Goal: Task Accomplishment & Management: Manage account settings

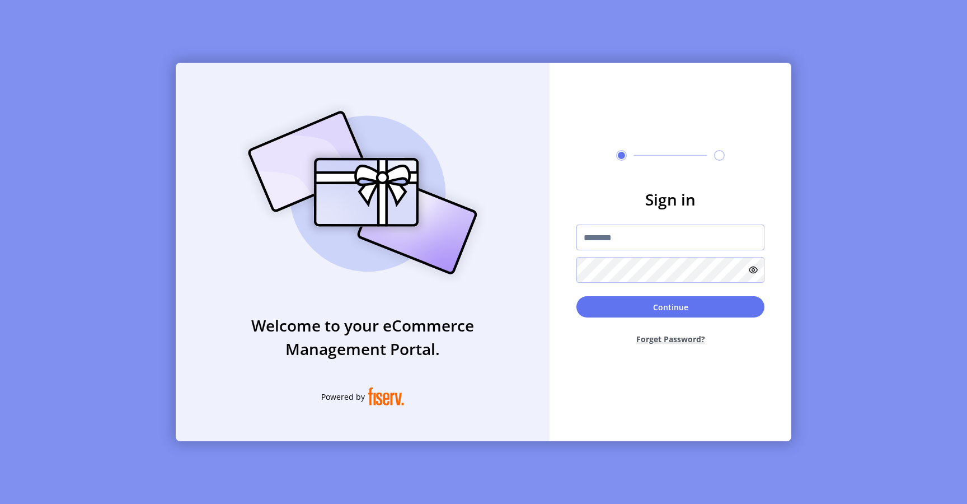
click at [594, 240] on input "text" at bounding box center [670, 237] width 188 height 26
type input "**********"
click at [604, 316] on button "Continue" at bounding box center [670, 306] width 188 height 21
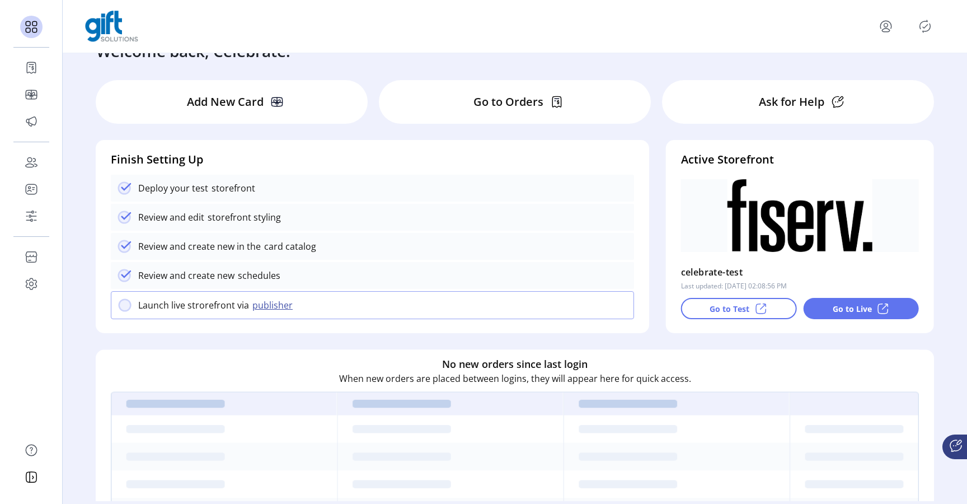
scroll to position [23, 0]
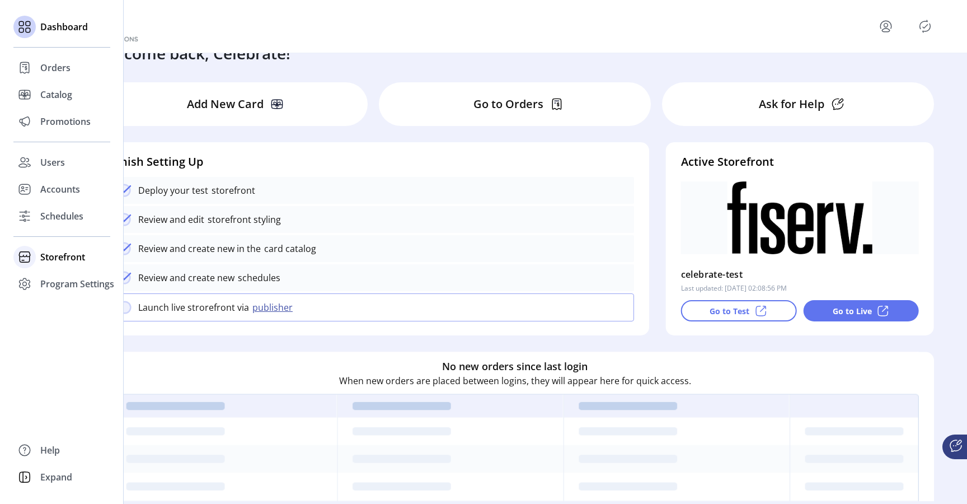
click at [58, 260] on span "Storefront" at bounding box center [62, 256] width 45 height 13
click at [66, 277] on span "Configuration" at bounding box center [69, 278] width 59 height 13
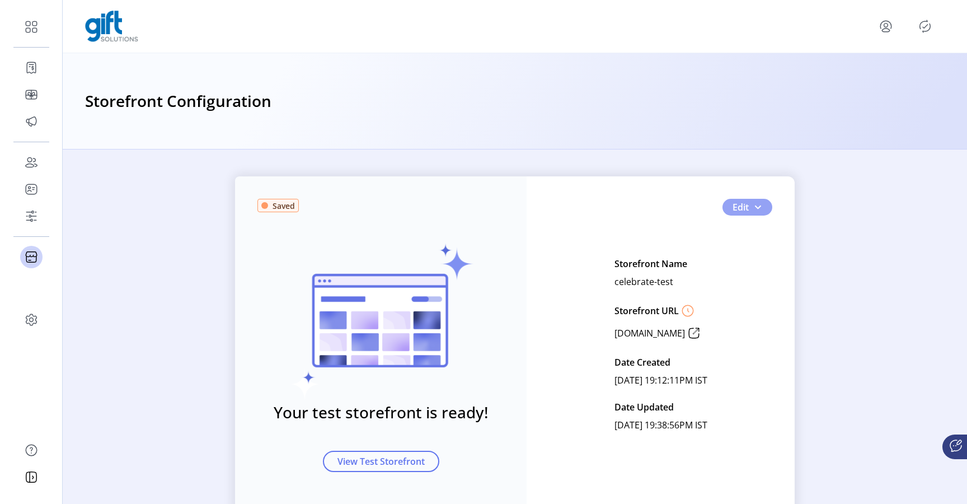
click at [764, 207] on button "Edit" at bounding box center [747, 207] width 50 height 17
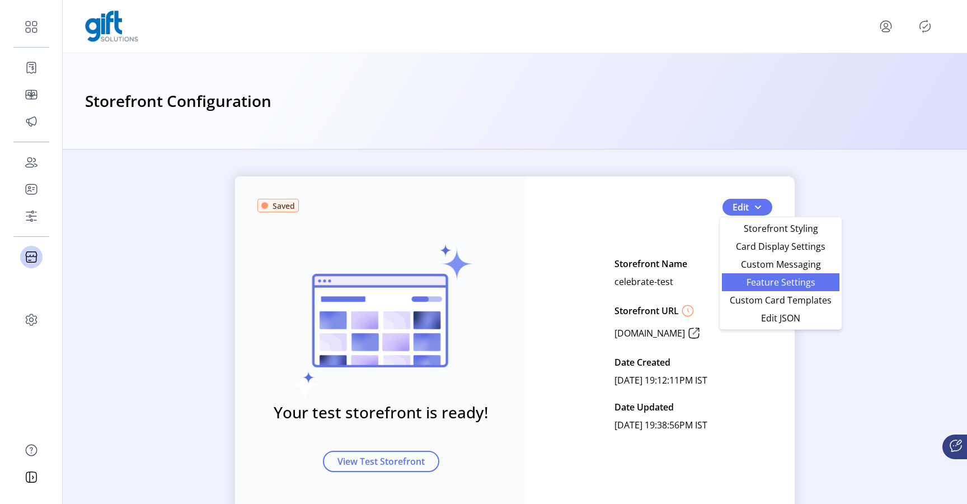
click at [765, 284] on span "Feature Settings" at bounding box center [780, 282] width 104 height 9
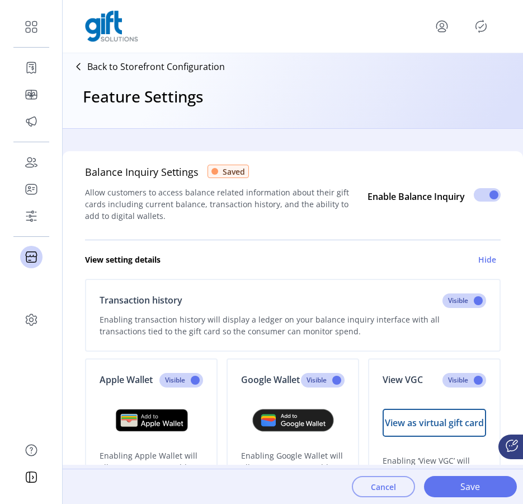
click at [393, 485] on span "Cancel" at bounding box center [383, 487] width 25 height 12
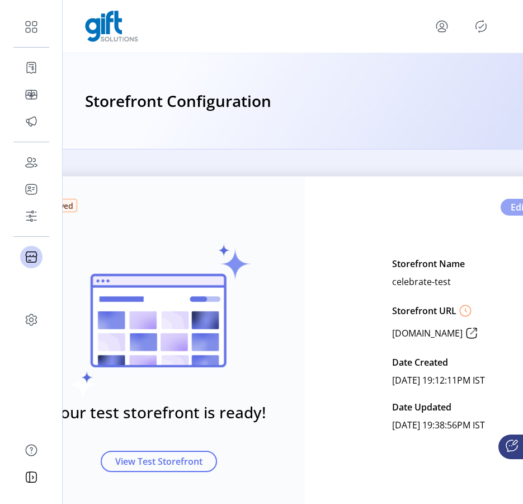
click at [506, 209] on button "Edit" at bounding box center [526, 207] width 50 height 17
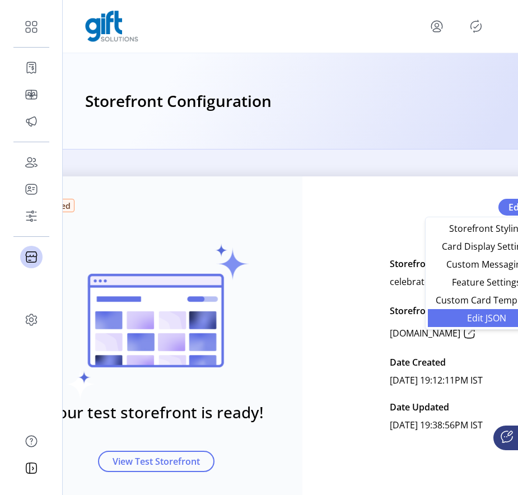
click at [481, 317] on span "Edit JSON" at bounding box center [486, 317] width 104 height 9
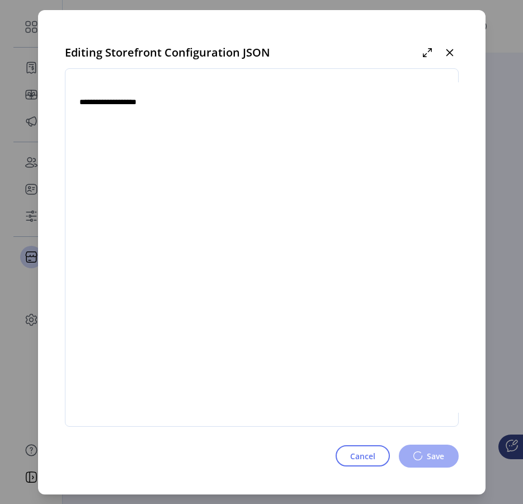
type textarea "**********"
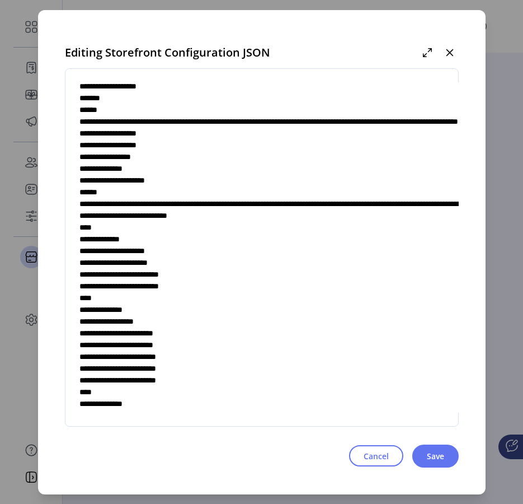
scroll to position [3042, 0]
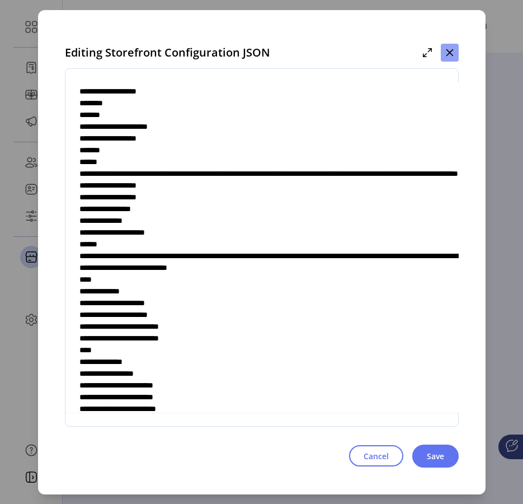
click at [447, 50] on icon "button" at bounding box center [449, 52] width 7 height 7
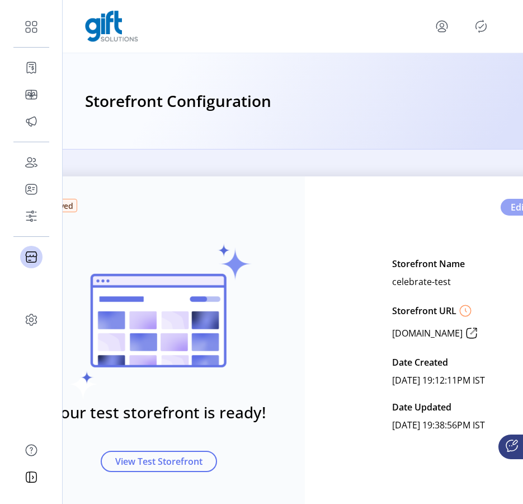
click at [511, 208] on span "Edit" at bounding box center [519, 206] width 16 height 13
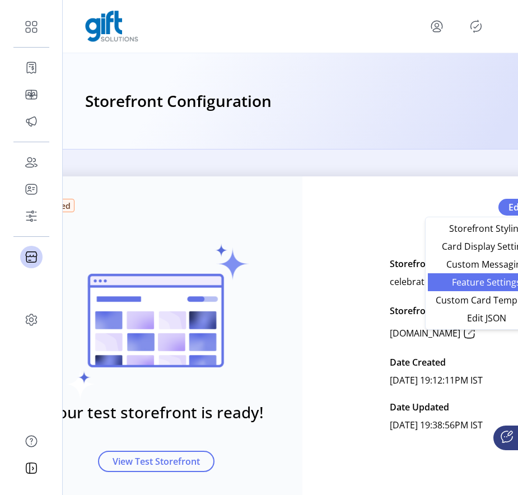
click at [477, 283] on span "Feature Settings" at bounding box center [486, 282] width 104 height 9
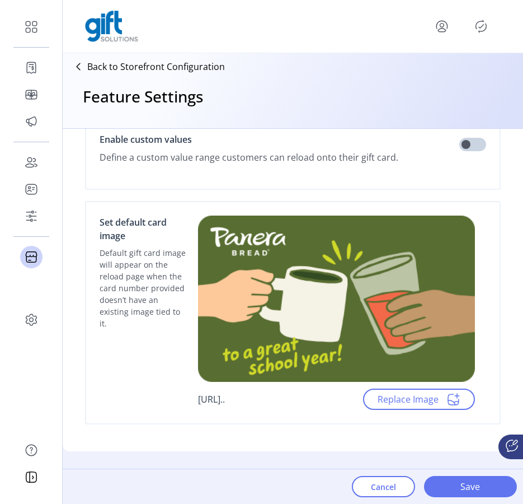
scroll to position [779, 0]
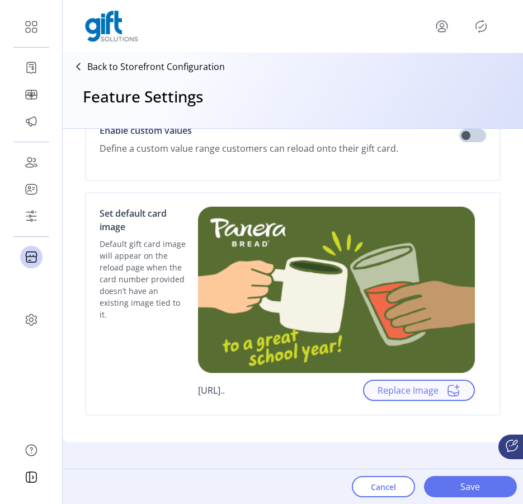
click at [385, 391] on span "Replace Image" at bounding box center [408, 389] width 61 height 13
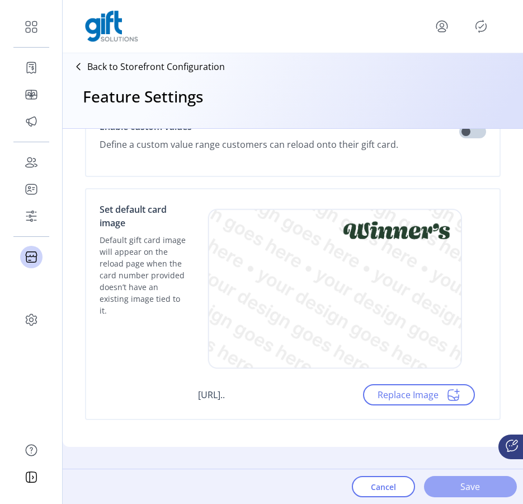
click at [462, 485] on span "Save" at bounding box center [471, 486] width 64 height 13
